Goal: Transaction & Acquisition: Book appointment/travel/reservation

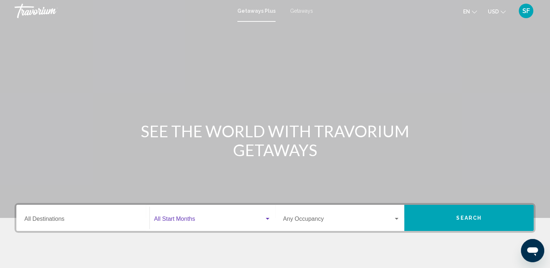
click at [265, 217] on div "Search widget" at bounding box center [267, 219] width 7 height 6
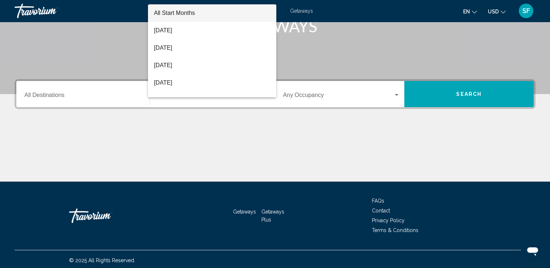
scroll to position [126, 0]
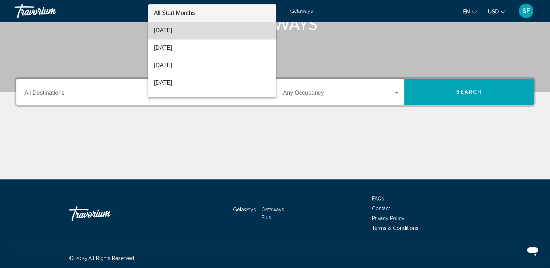
click at [238, 29] on span "[DATE]" at bounding box center [212, 30] width 117 height 17
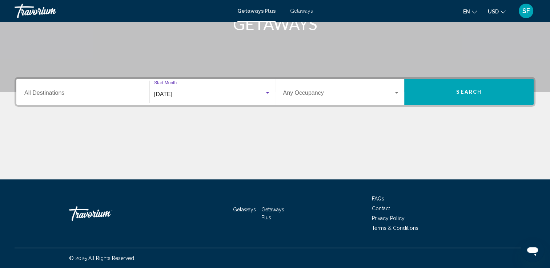
click at [397, 91] on div "Search widget" at bounding box center [396, 93] width 7 height 6
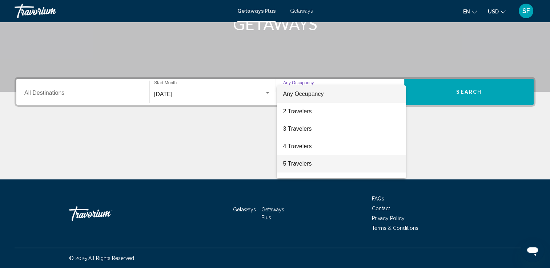
click at [308, 167] on span "5 Travelers" at bounding box center [341, 163] width 117 height 17
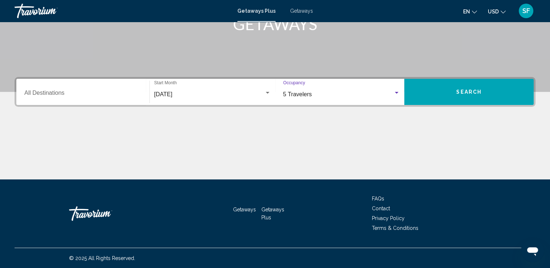
click at [83, 94] on input "Destination All Destinations" at bounding box center [82, 94] width 117 height 7
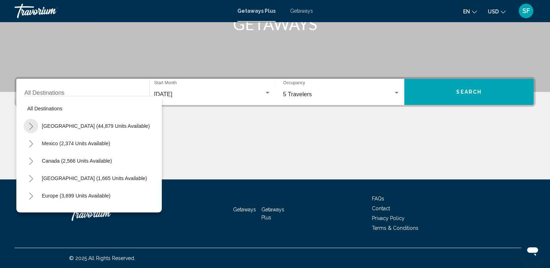
click at [30, 125] on icon "Toggle United States (44,879 units available)" at bounding box center [30, 126] width 5 height 7
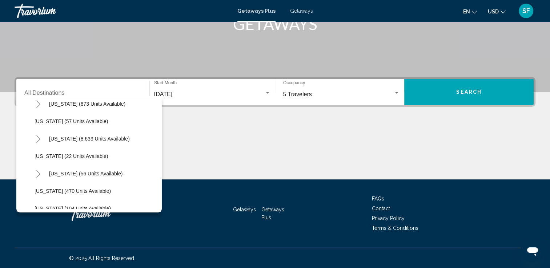
scroll to position [126, 0]
click at [37, 106] on icon "Toggle Florida (8,633 units available)" at bounding box center [38, 105] width 5 height 7
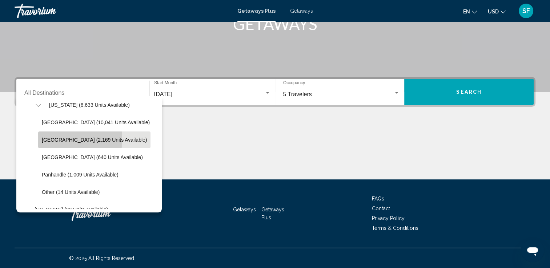
click at [49, 139] on span "[GEOGRAPHIC_DATA] (2,169 units available)" at bounding box center [94, 140] width 105 height 6
type input "**********"
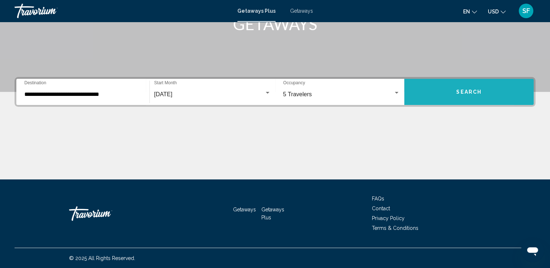
click at [432, 95] on button "Search" at bounding box center [468, 92] width 129 height 26
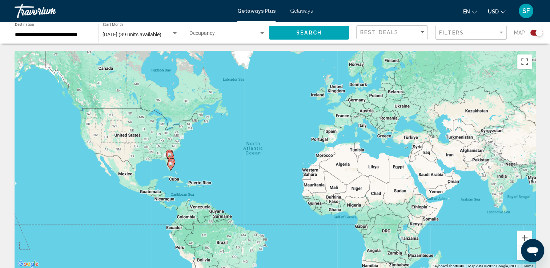
click at [533, 35] on div "Search widget" at bounding box center [536, 33] width 12 height 6
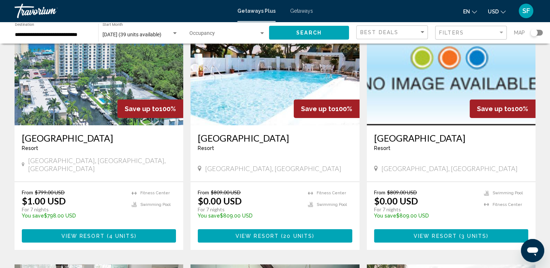
scroll to position [68, 0]
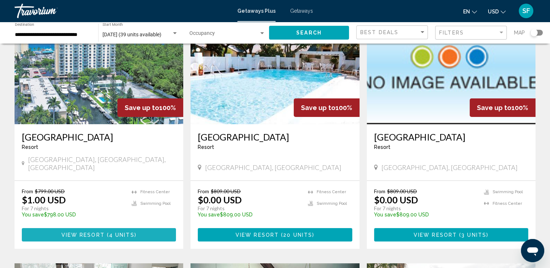
click at [79, 232] on span "View Resort" at bounding box center [82, 235] width 43 height 6
